Goal: Task Accomplishment & Management: Manage account settings

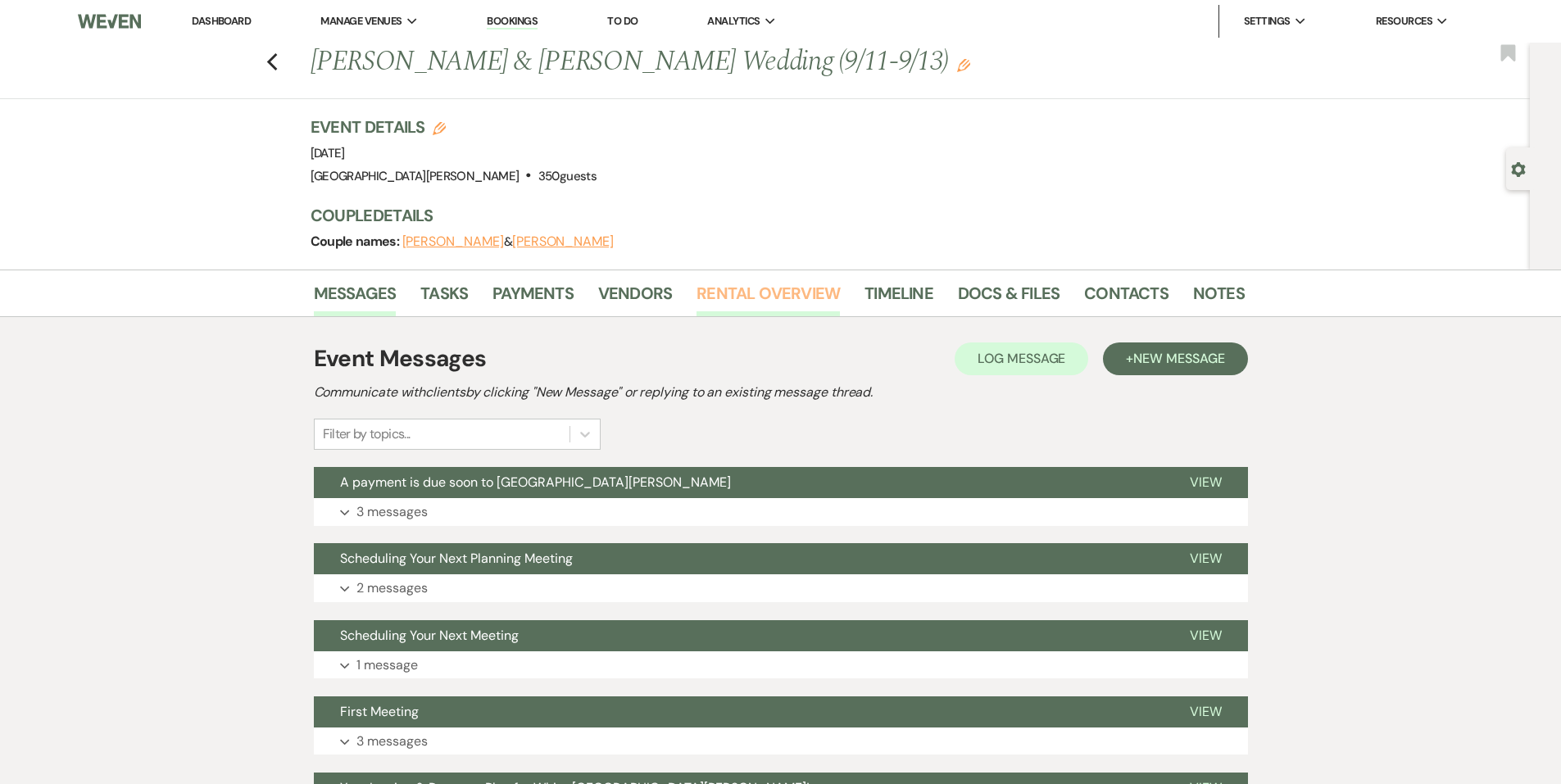
click at [732, 294] on link "Rental Overview" at bounding box center [768, 298] width 144 height 36
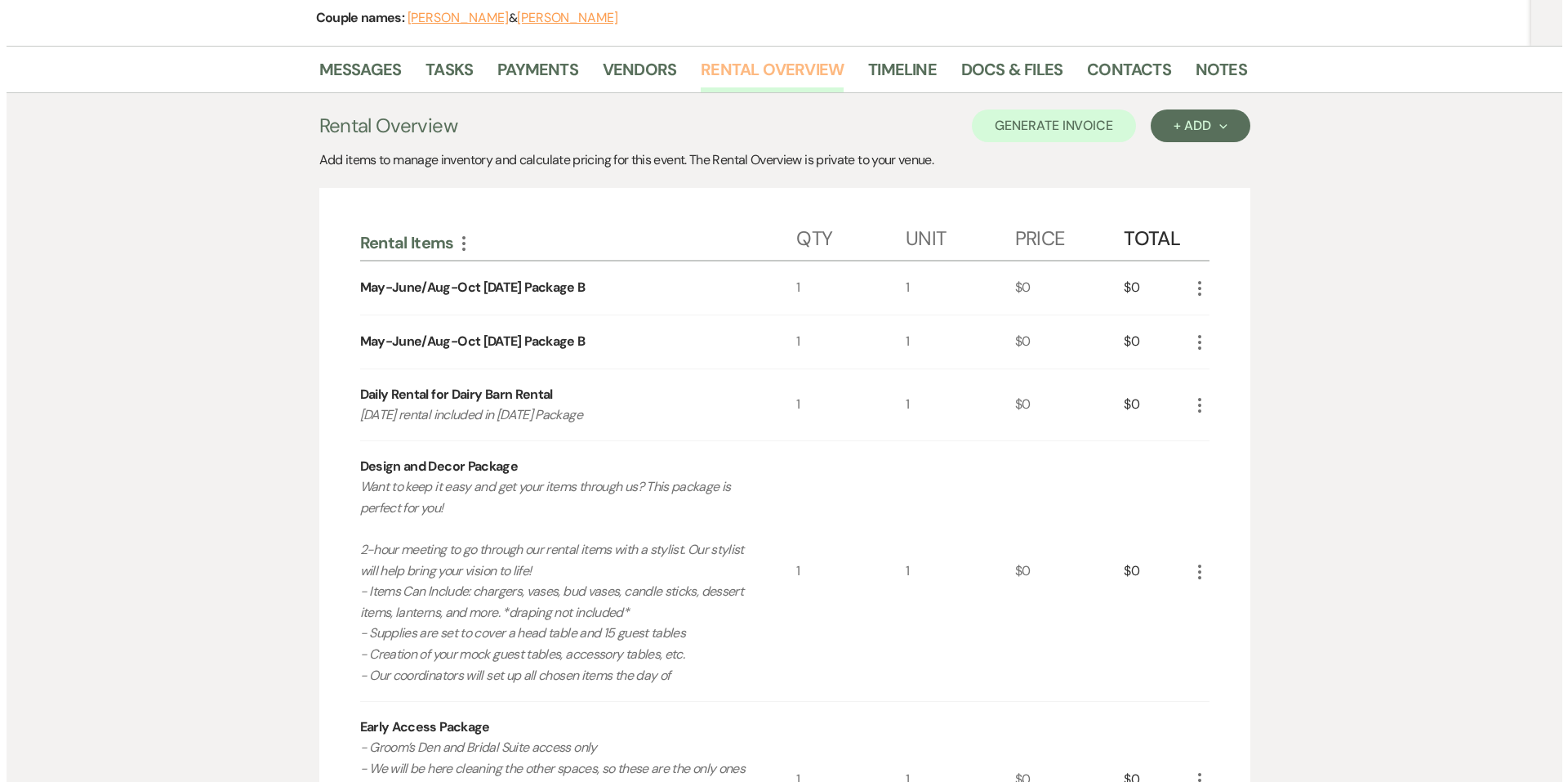
scroll to position [82, 0]
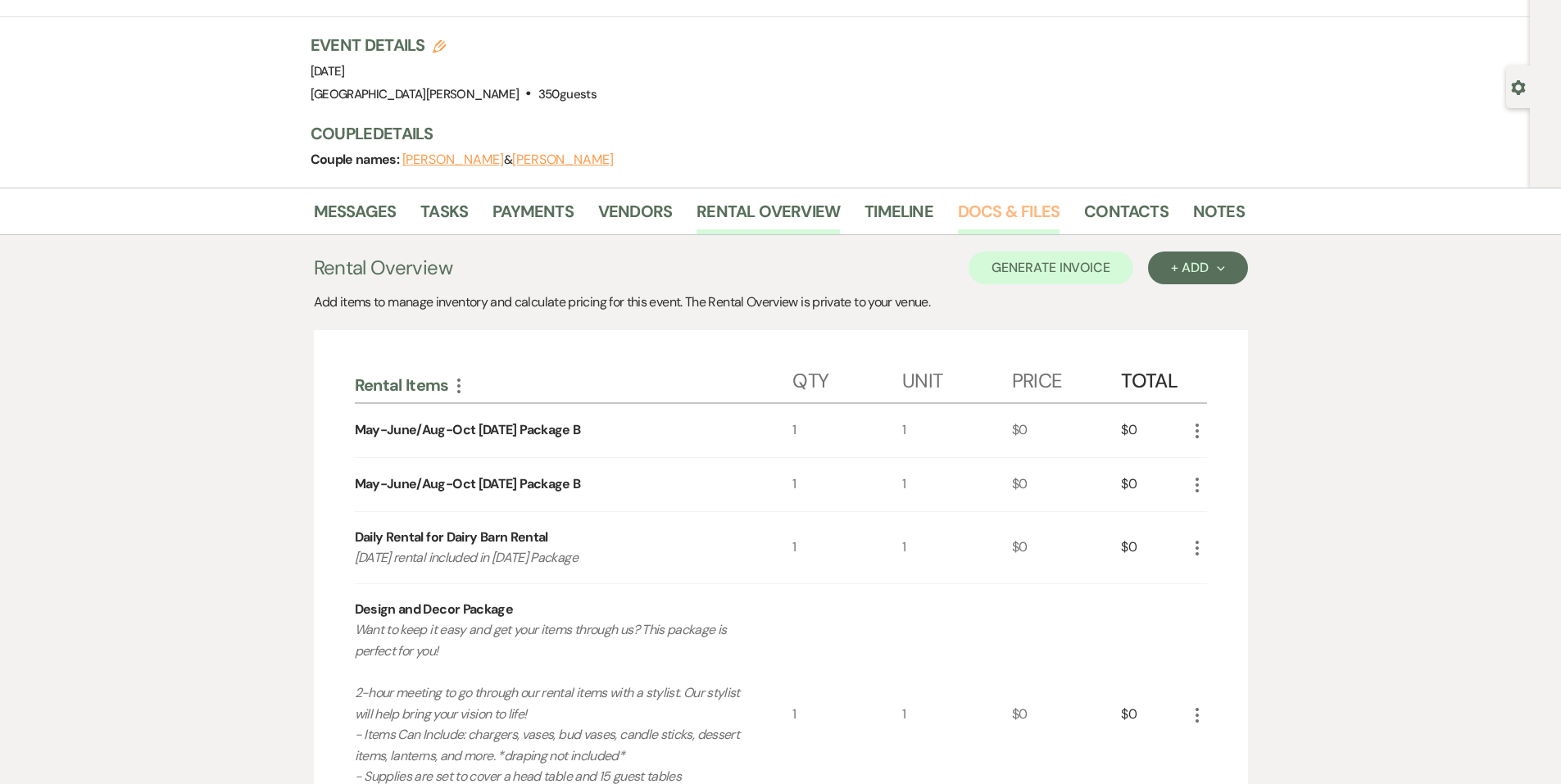
click at [965, 208] on link "Docs & Files" at bounding box center [1008, 216] width 102 height 36
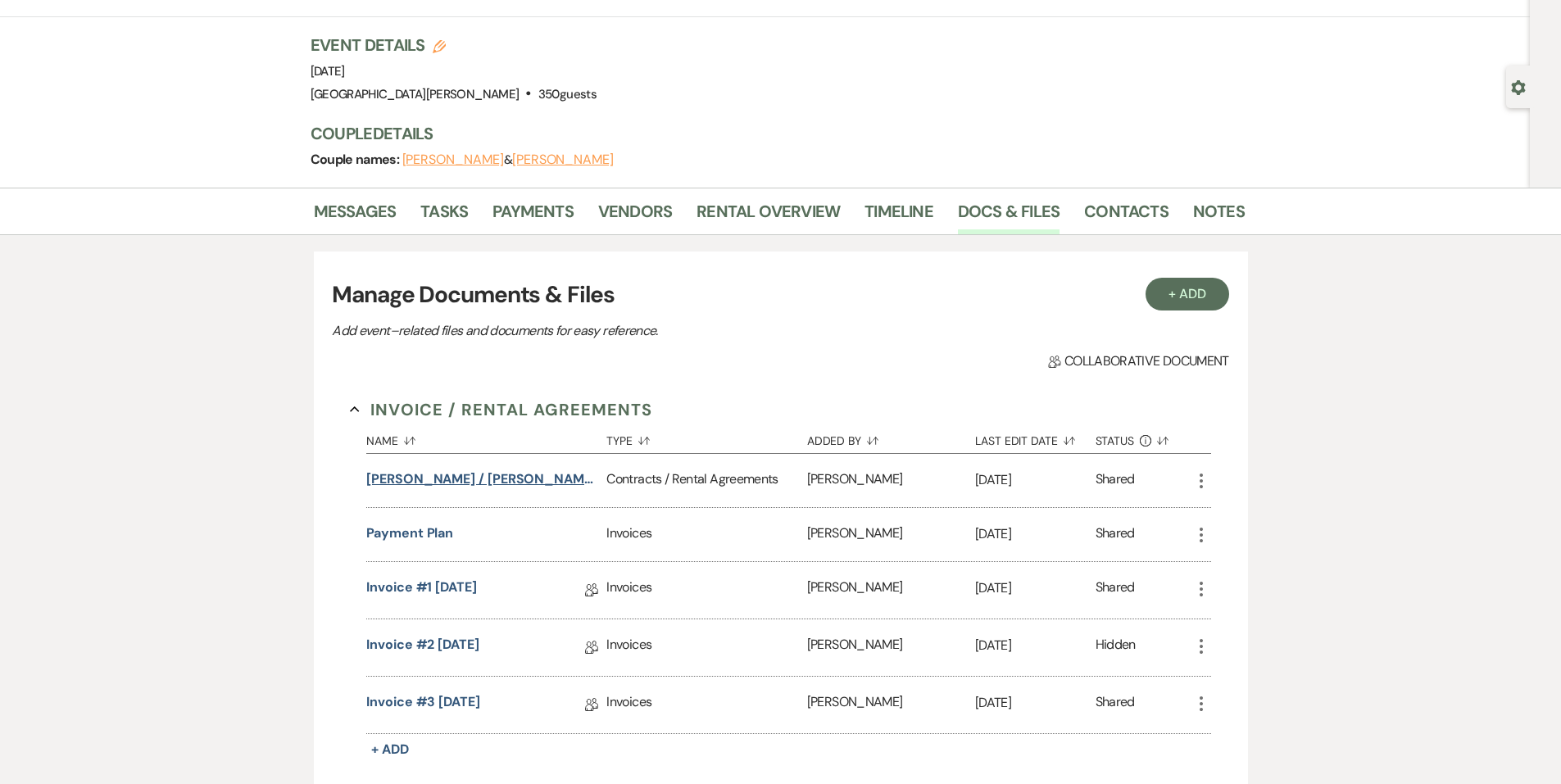
click at [512, 472] on button "[PERSON_NAME] / [PERSON_NAME] Wedding" at bounding box center [483, 479] width 234 height 20
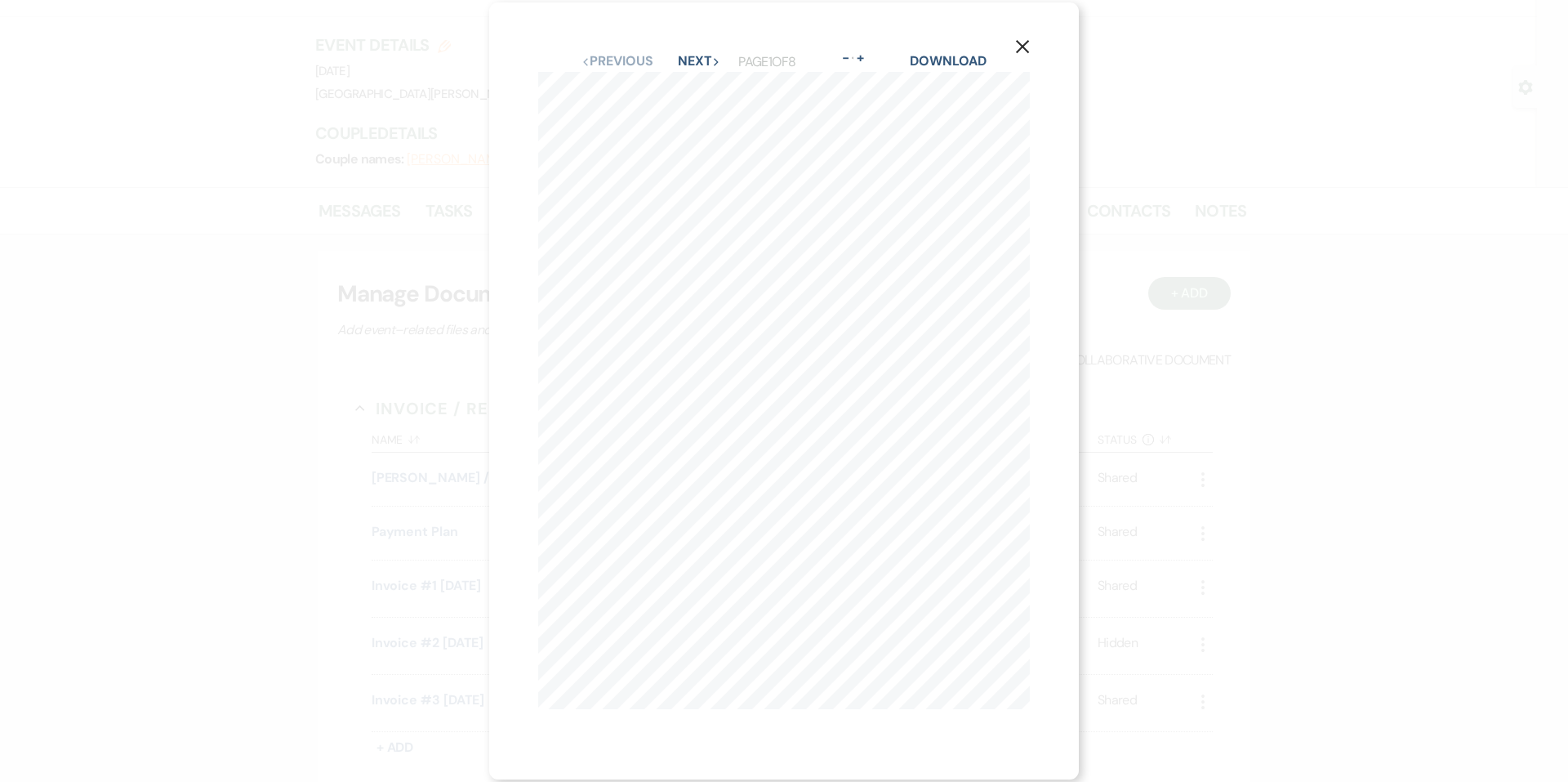
scroll to position [8, 0]
click at [705, 56] on button "Next Next" at bounding box center [698, 61] width 43 height 13
click at [612, 66] on button "Previous Previous" at bounding box center [616, 72] width 71 height 13
click at [712, 62] on icon "Next" at bounding box center [716, 62] width 8 height 8
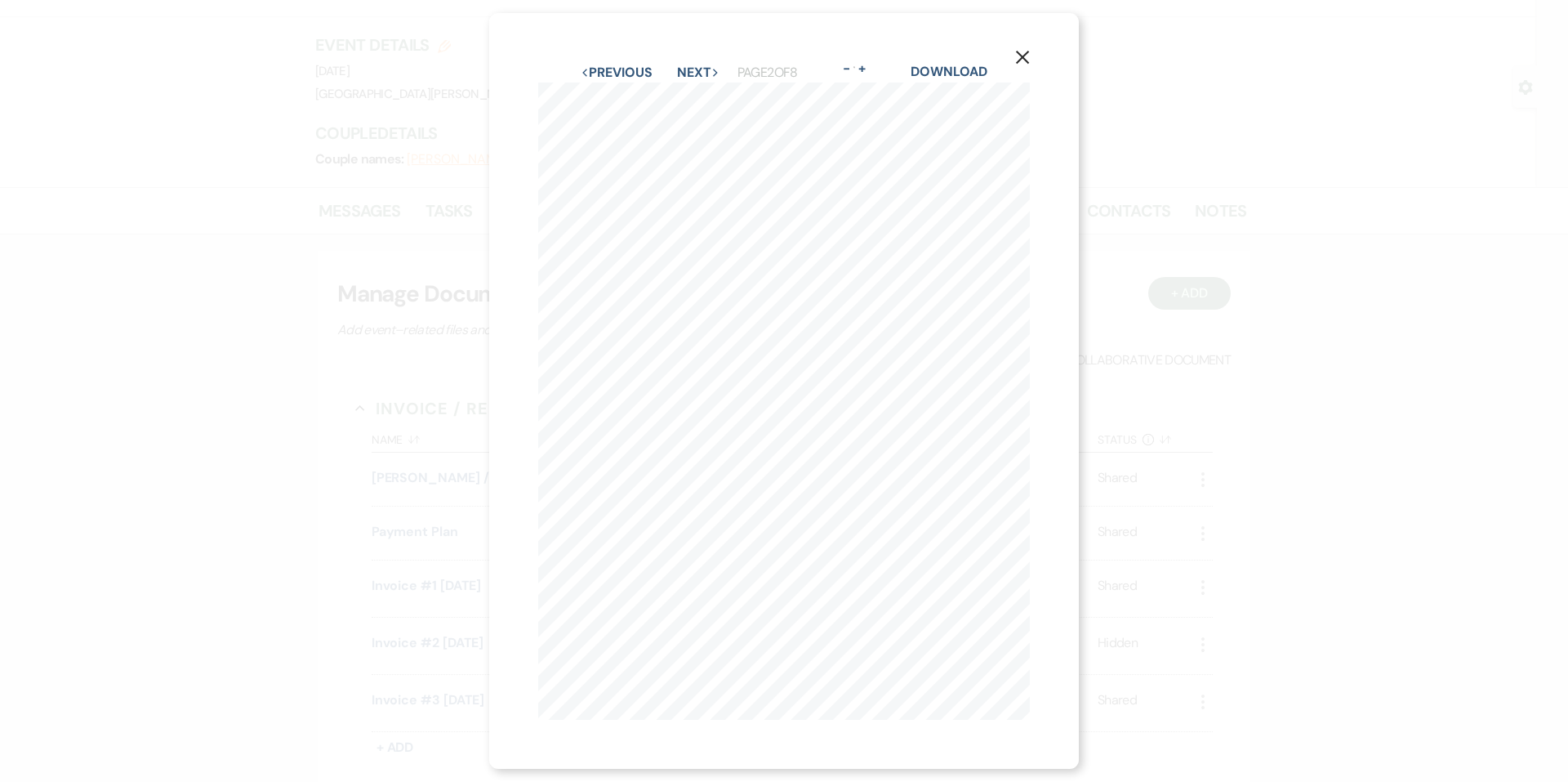
click at [307, 453] on div "X Previous Previous Next Next Page 2 of 8 - Zoom + Download" at bounding box center [784, 391] width 1568 height 782
